Goal: Information Seeking & Learning: Understand process/instructions

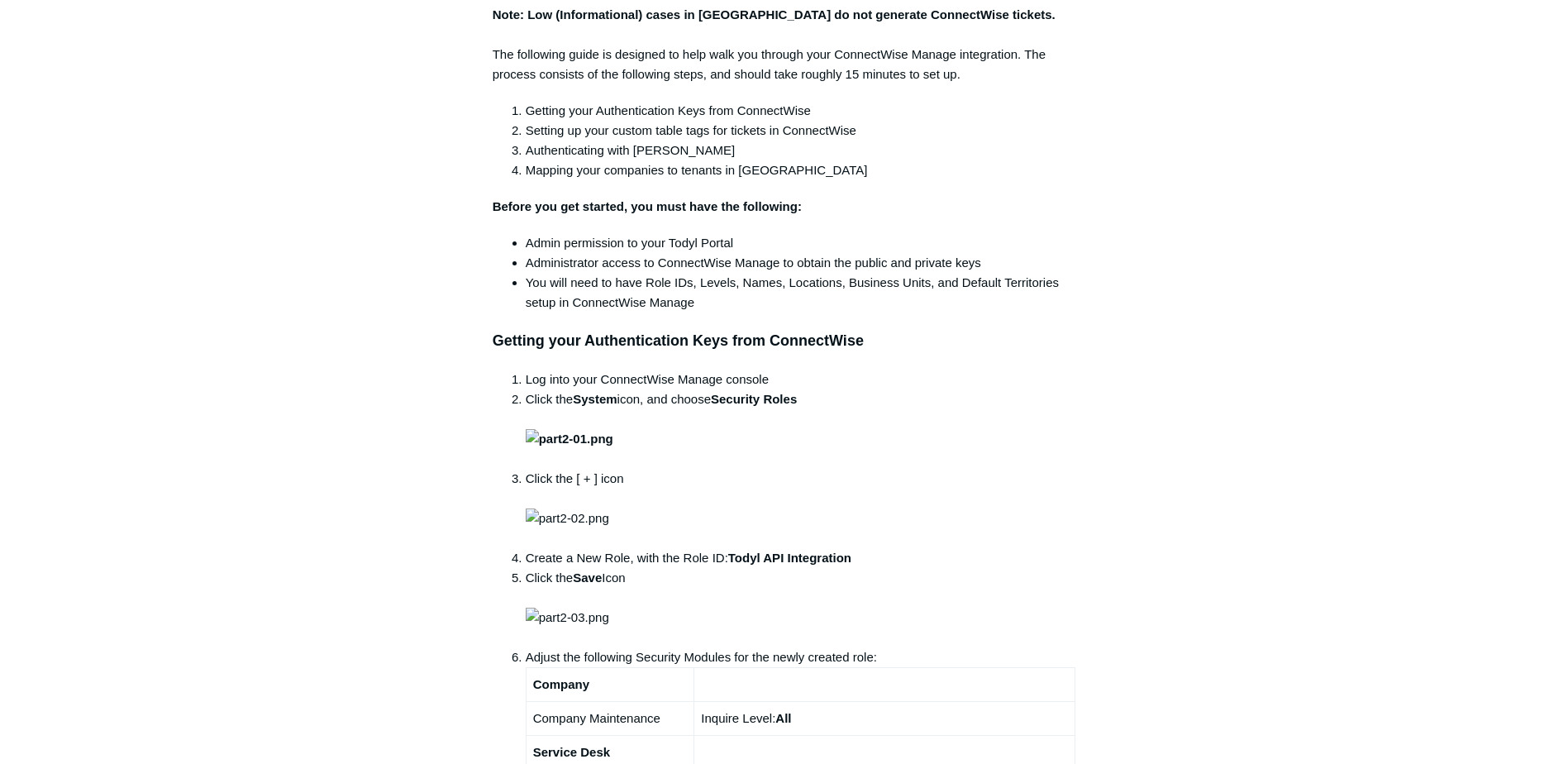
scroll to position [910, 0]
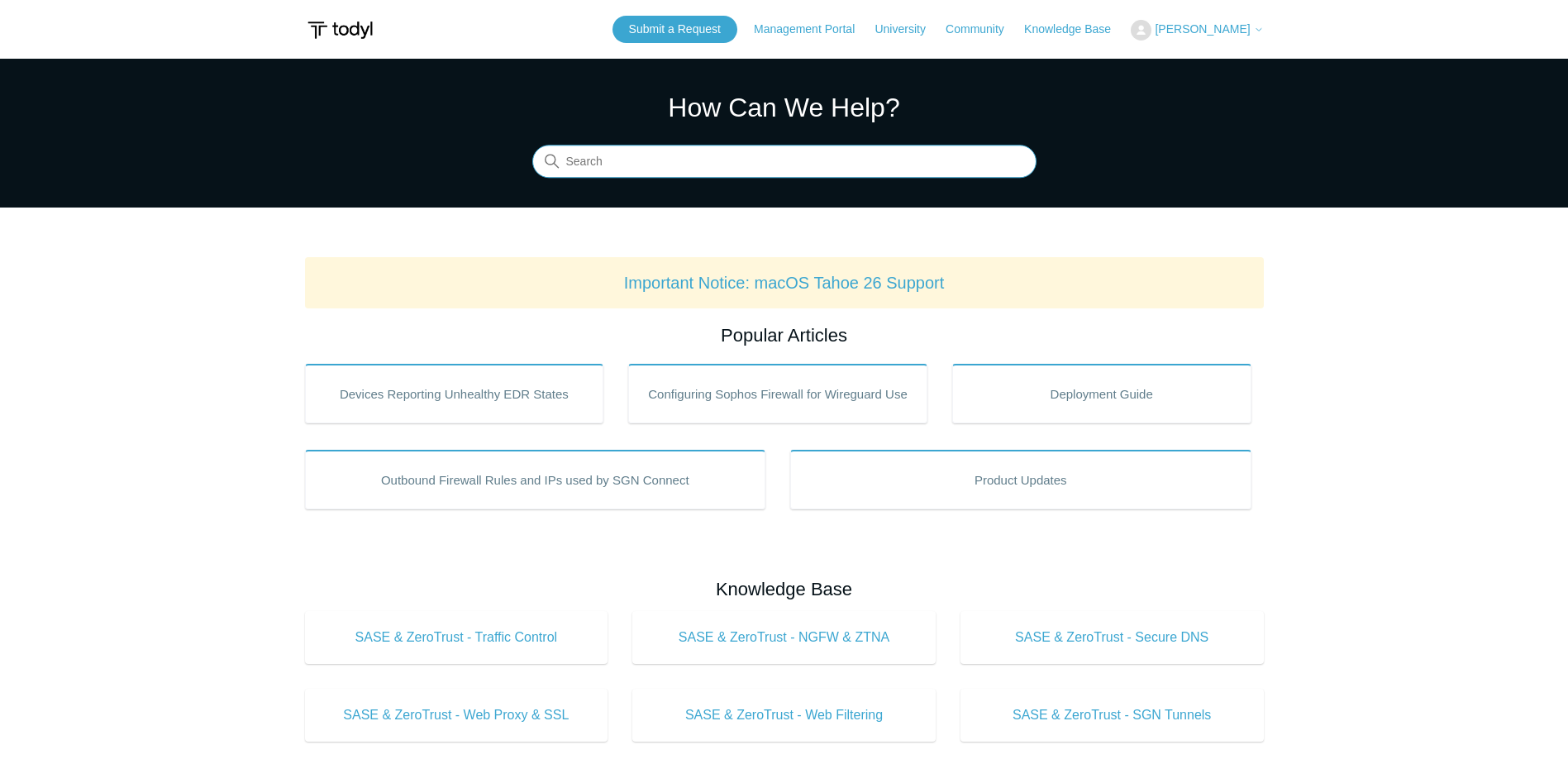
click at [634, 172] on input "Search" at bounding box center [784, 162] width 504 height 33
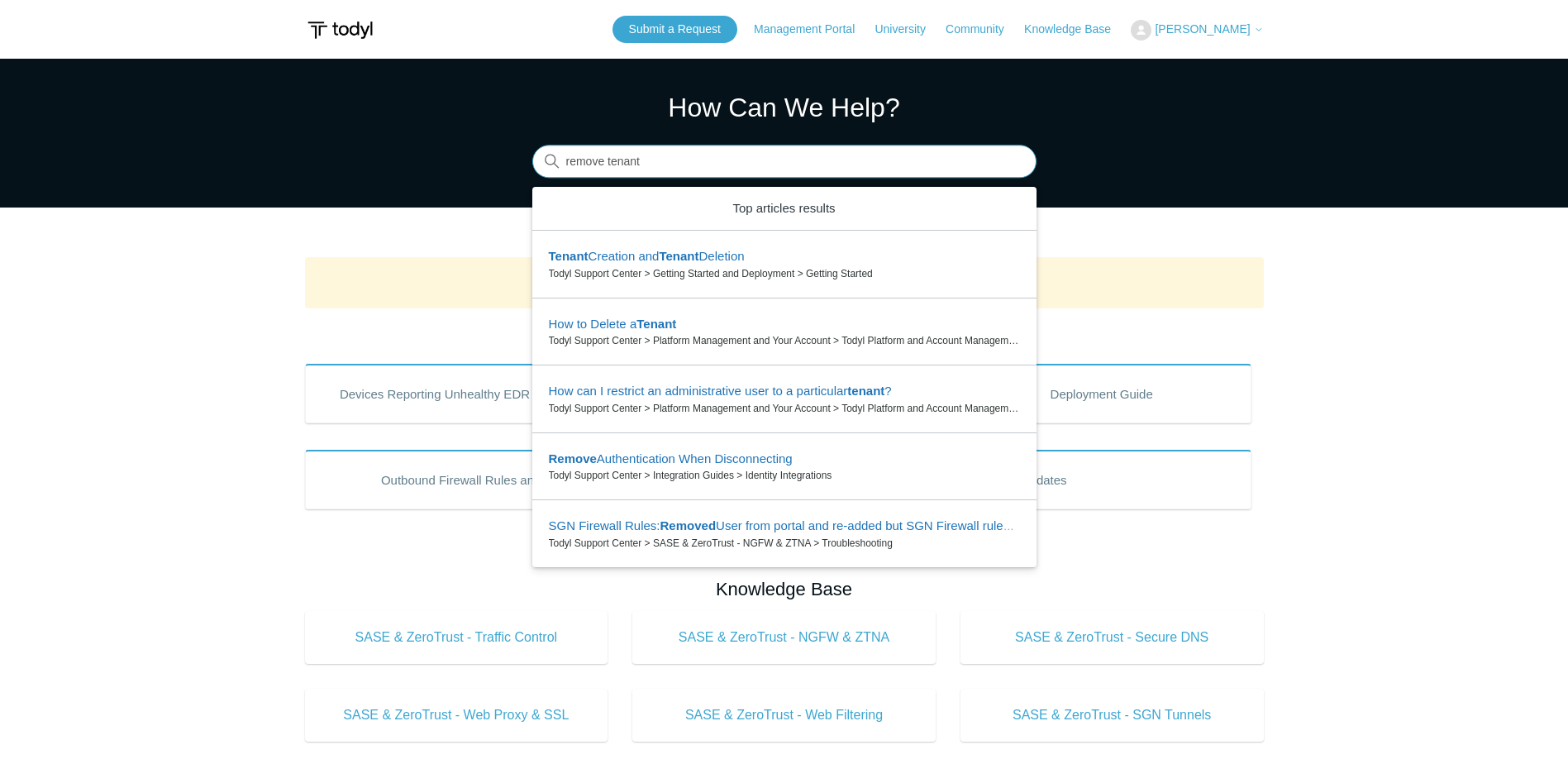
type input "remove tenant"
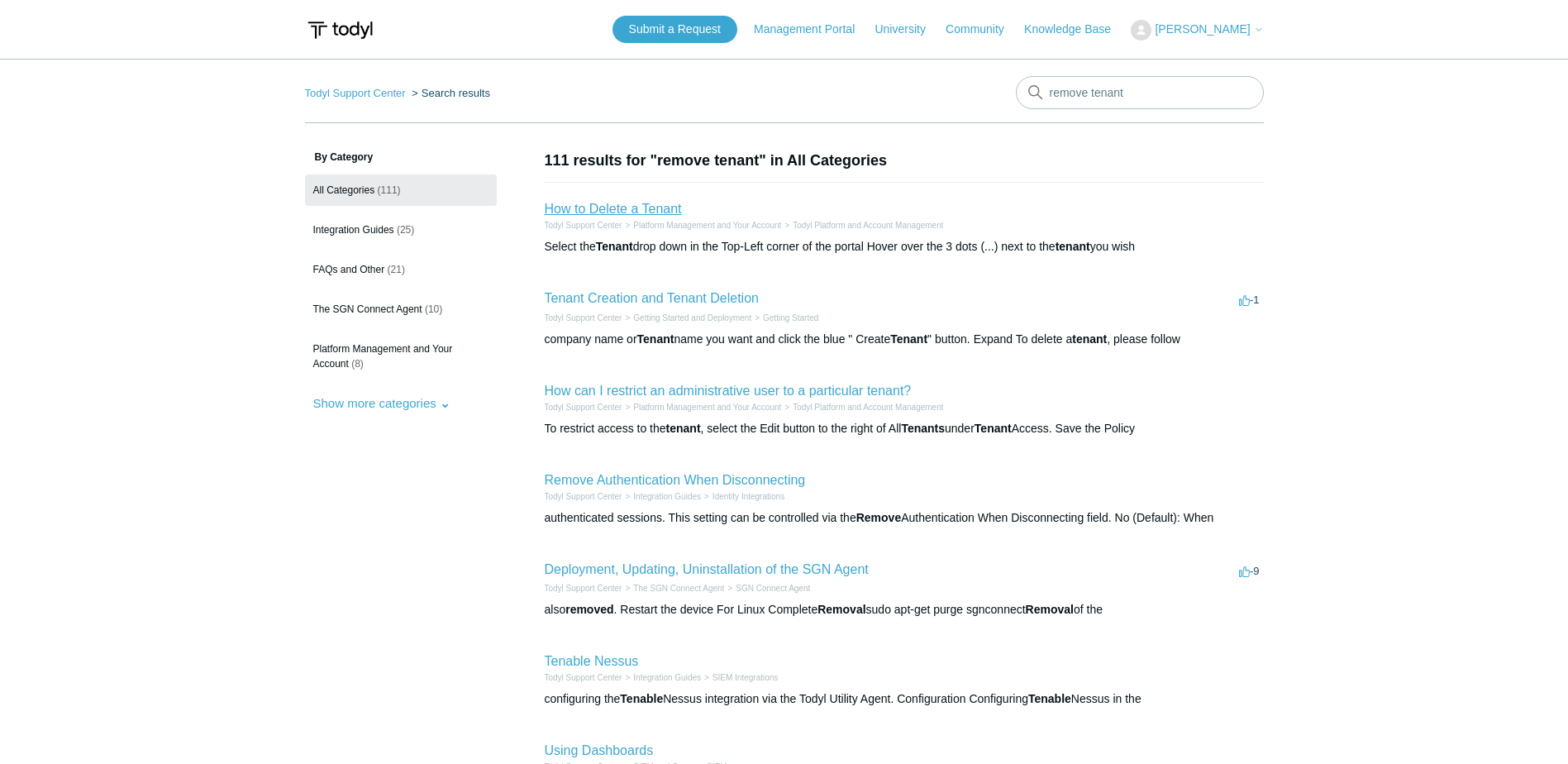
click at [601, 209] on link "How to Delete a Tenant" at bounding box center [613, 208] width 137 height 14
